Goal: Task Accomplishment & Management: Use online tool/utility

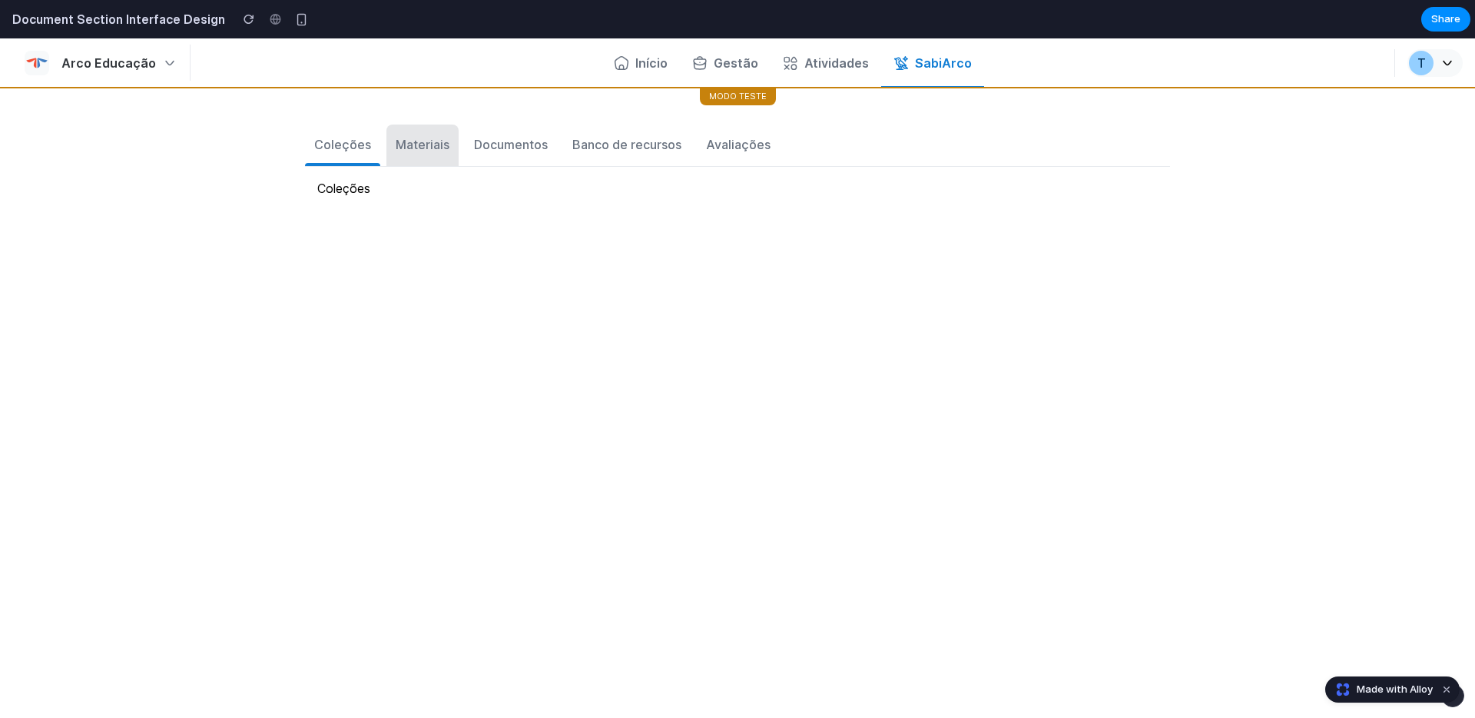
click at [420, 148] on div "Materiais" at bounding box center [423, 144] width 54 height 18
click at [493, 137] on div "Documentos" at bounding box center [511, 144] width 74 height 18
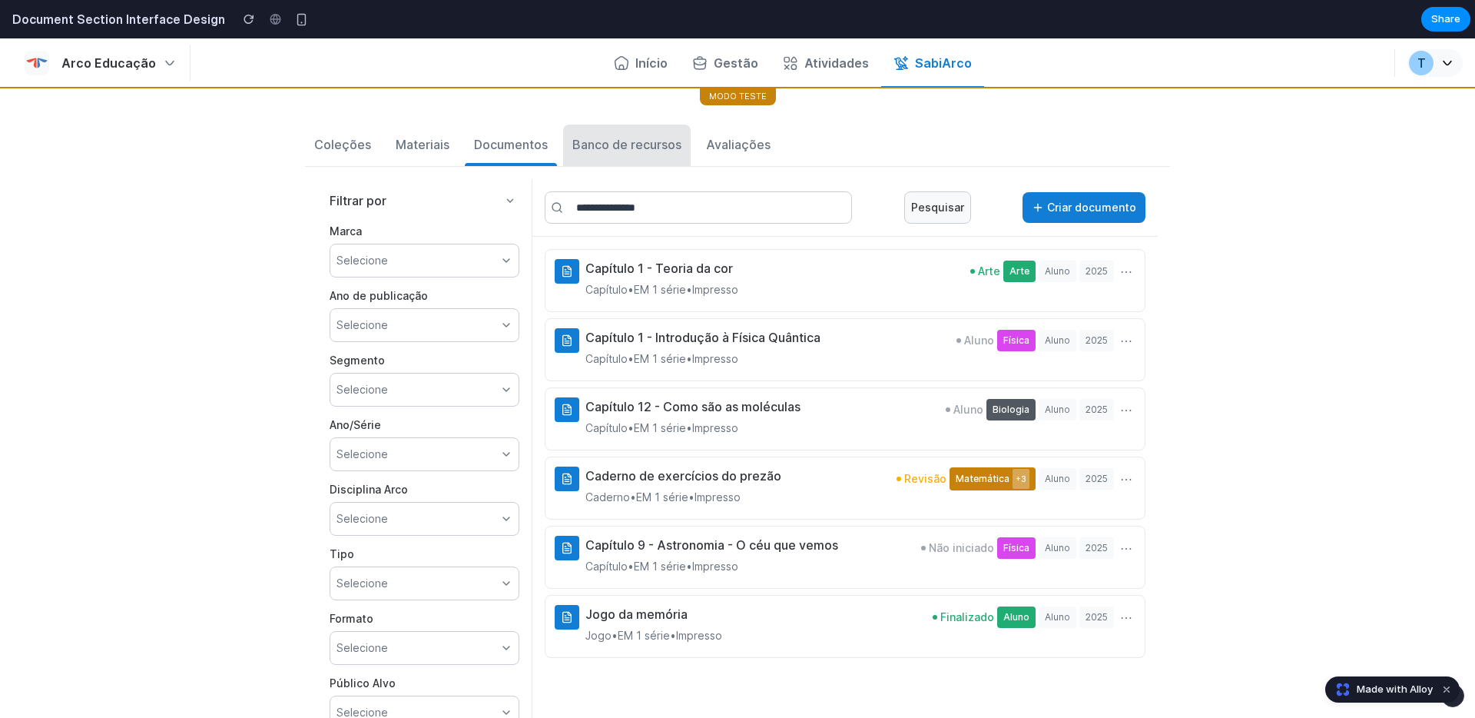
click at [604, 144] on div "Banco de recursos" at bounding box center [627, 144] width 109 height 18
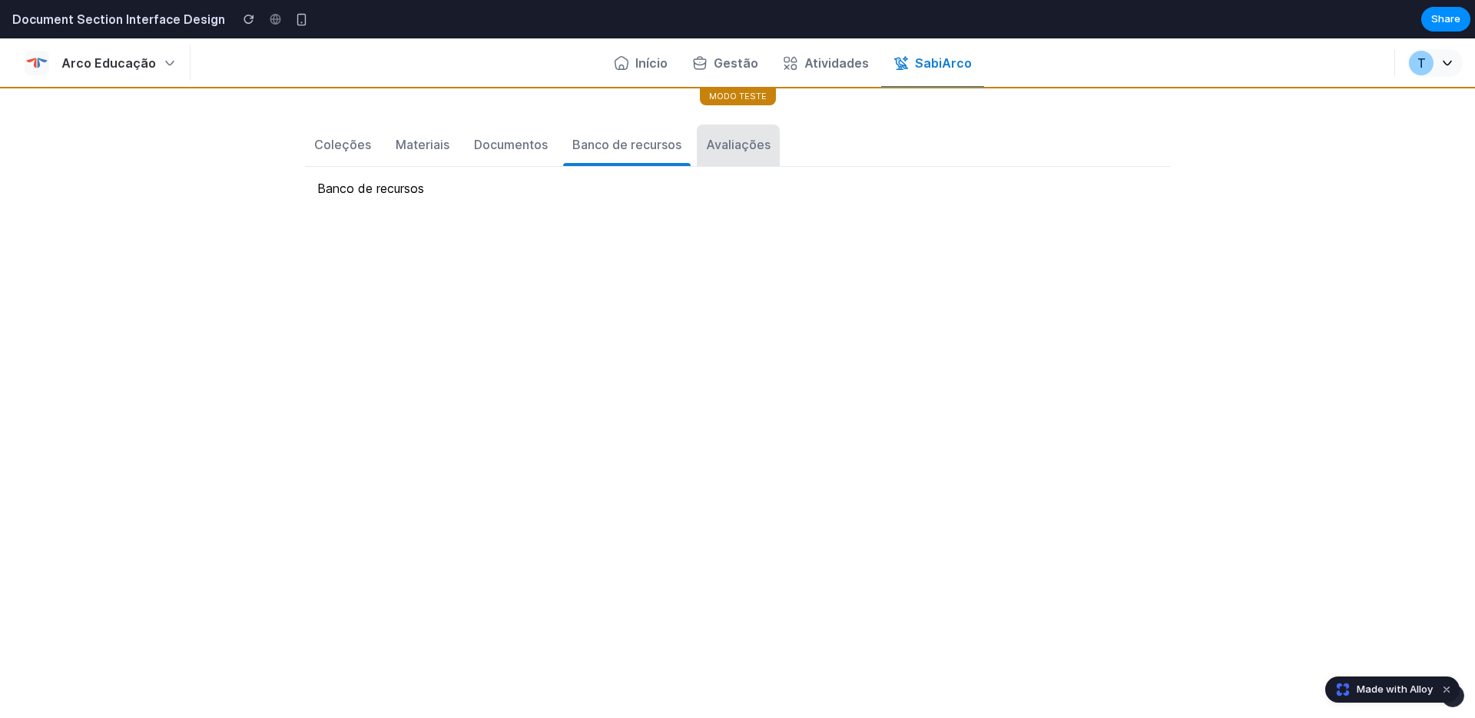
click at [734, 144] on div "Avaliações" at bounding box center [738, 144] width 65 height 18
click at [546, 147] on div "Documentos" at bounding box center [511, 144] width 74 height 18
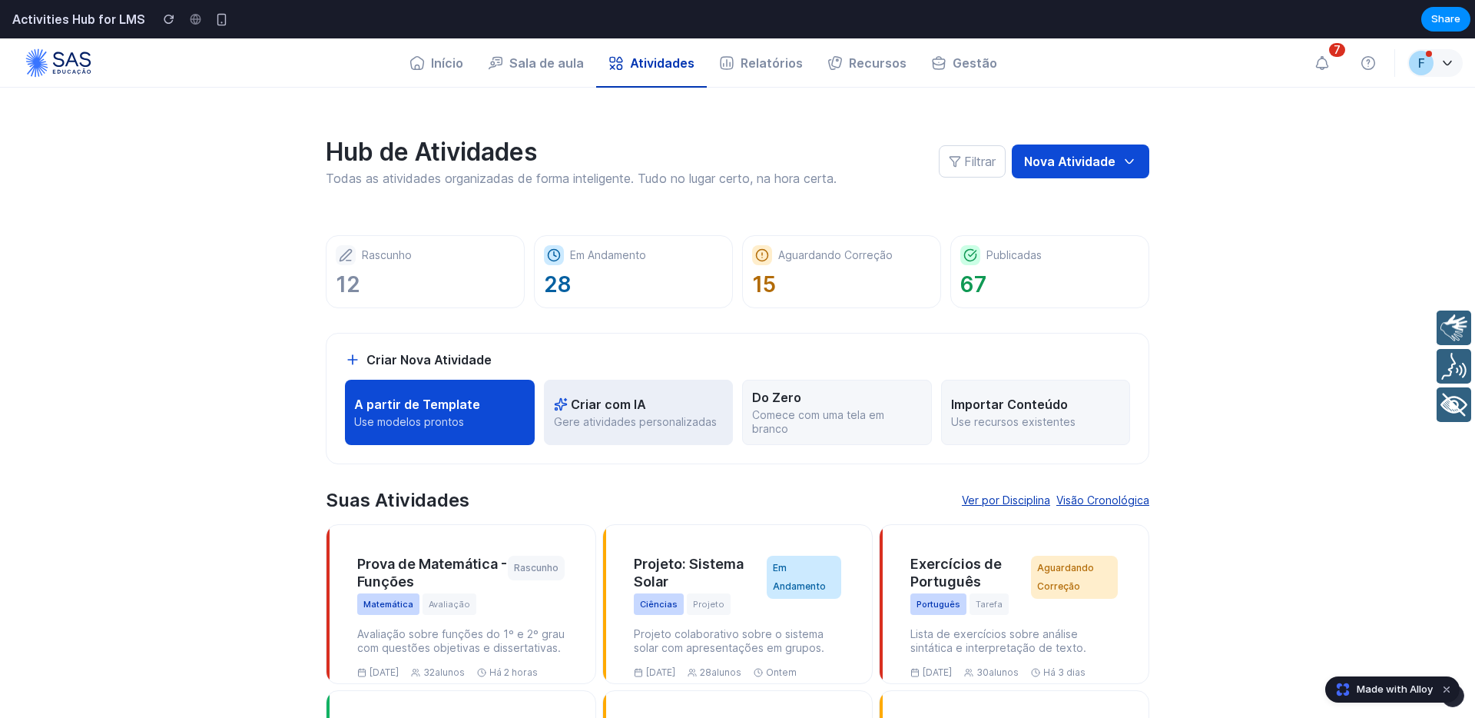
click at [607, 415] on p "Gere atividades personalizadas" at bounding box center [639, 422] width 170 height 14
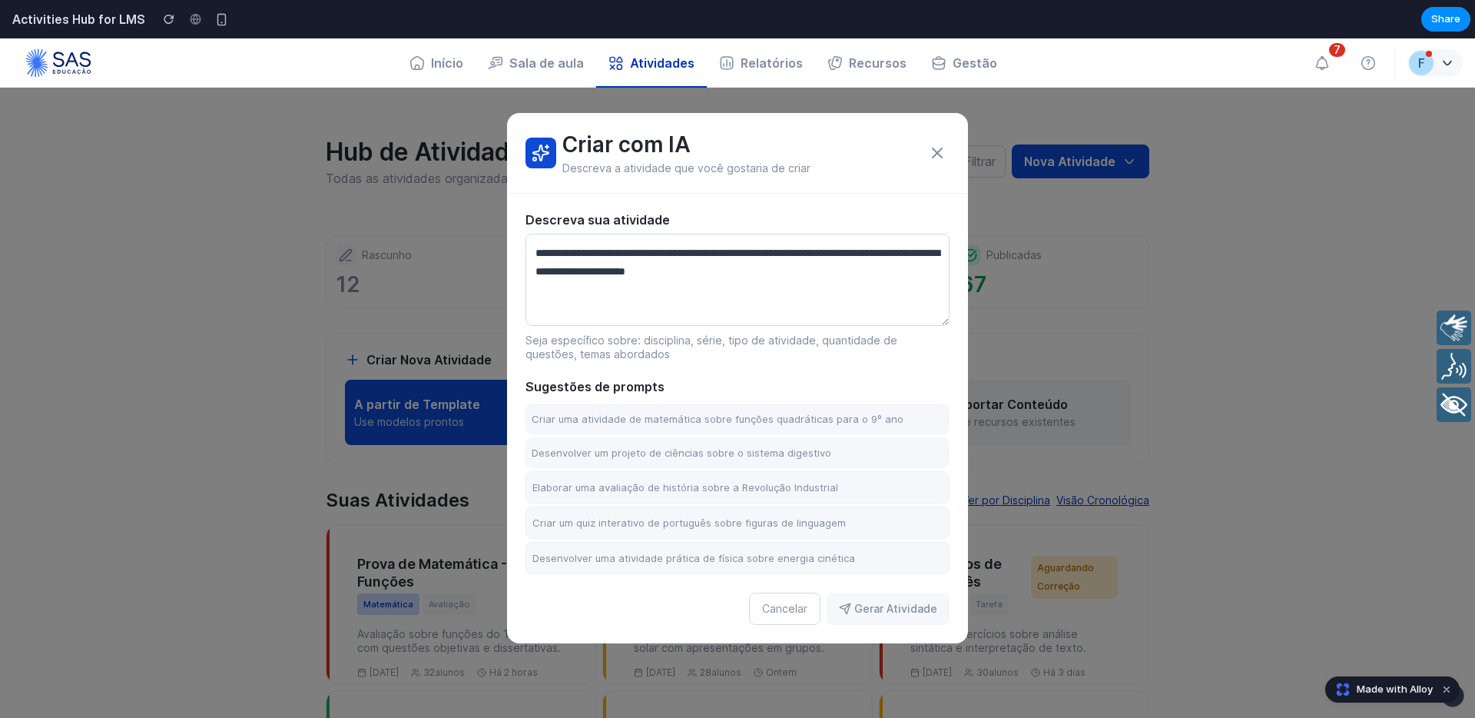
click at [316, 451] on div "Criar com IA Descreva a atividade que você gostaria de criar Descreva sua ativi…" at bounding box center [737, 377] width 1475 height 679
click at [930, 151] on icon at bounding box center [937, 153] width 18 height 18
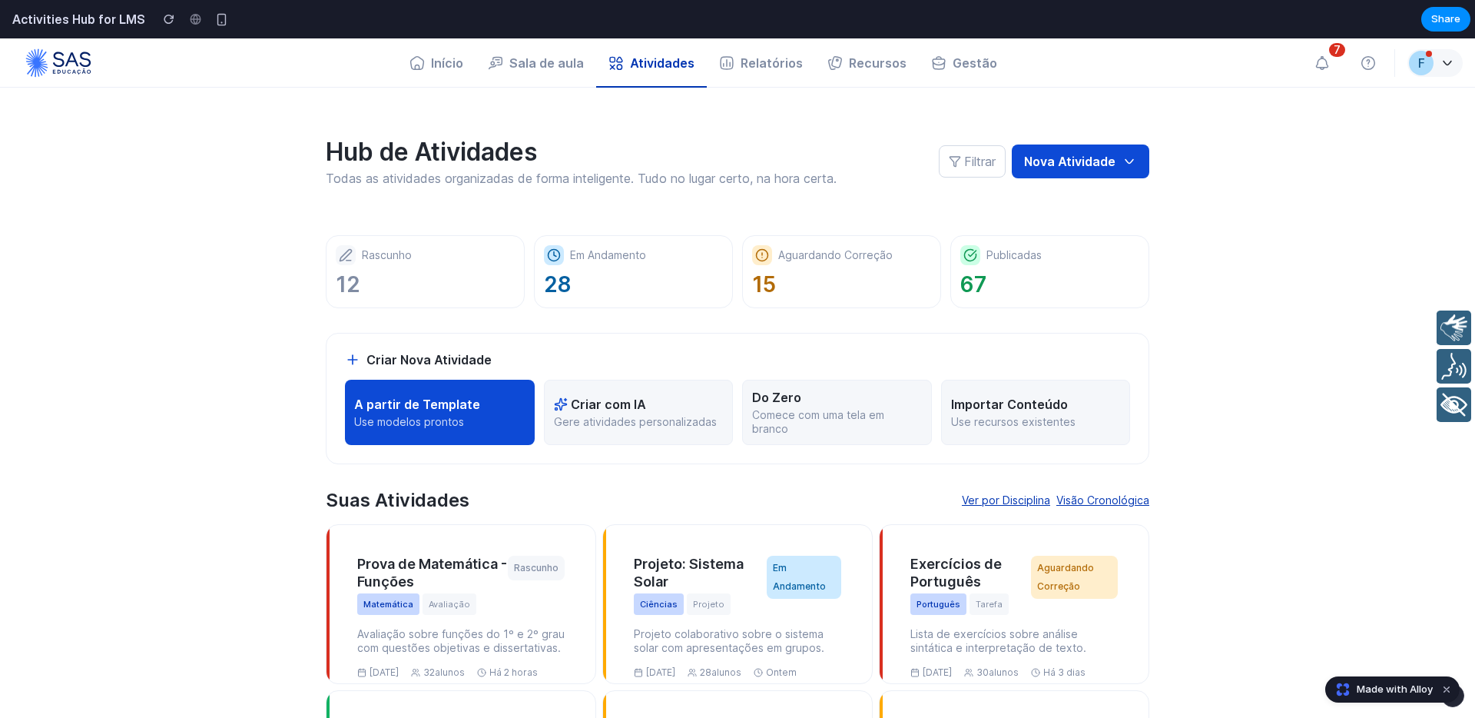
click at [793, 407] on button "Do Zero Comece com uma tela em branco" at bounding box center [837, 412] width 190 height 65
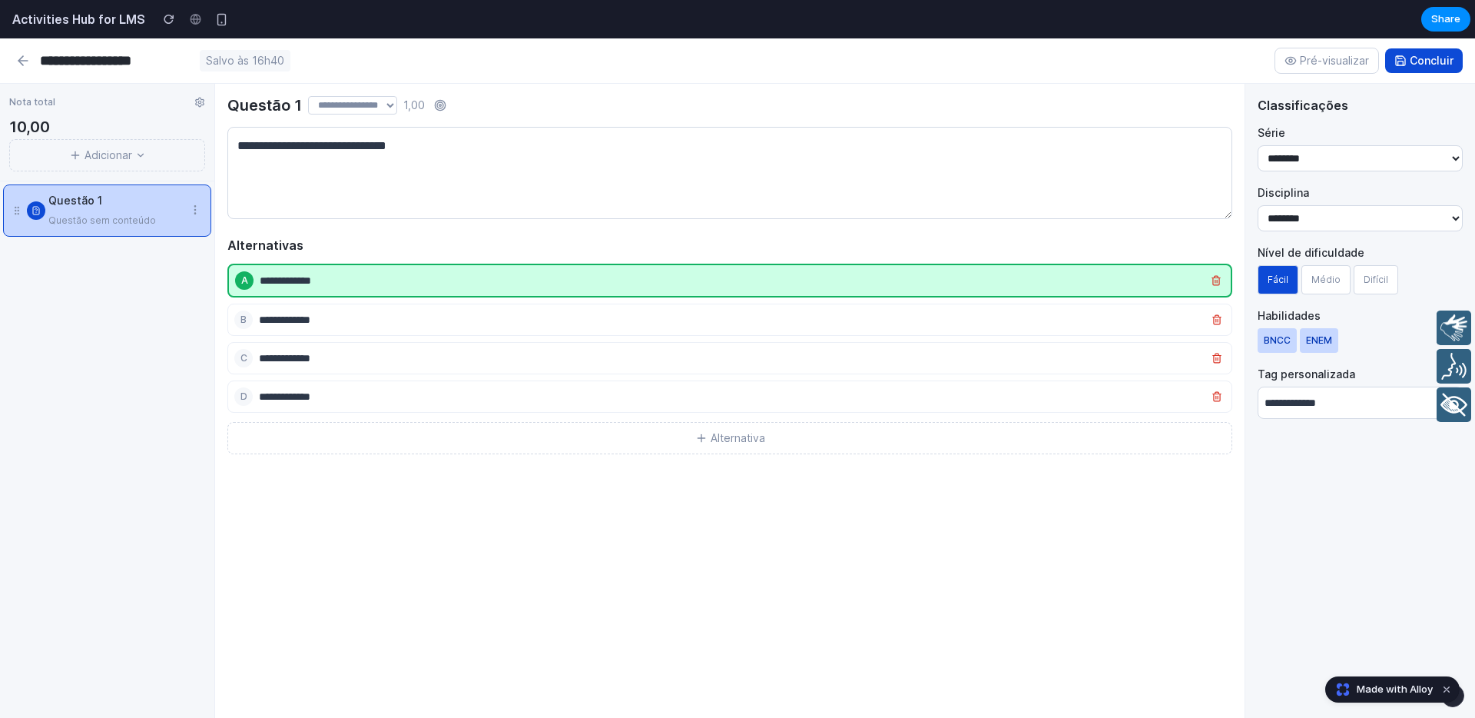
click at [25, 64] on icon at bounding box center [22, 60] width 15 height 15
